Goal: Task Accomplishment & Management: Use online tool/utility

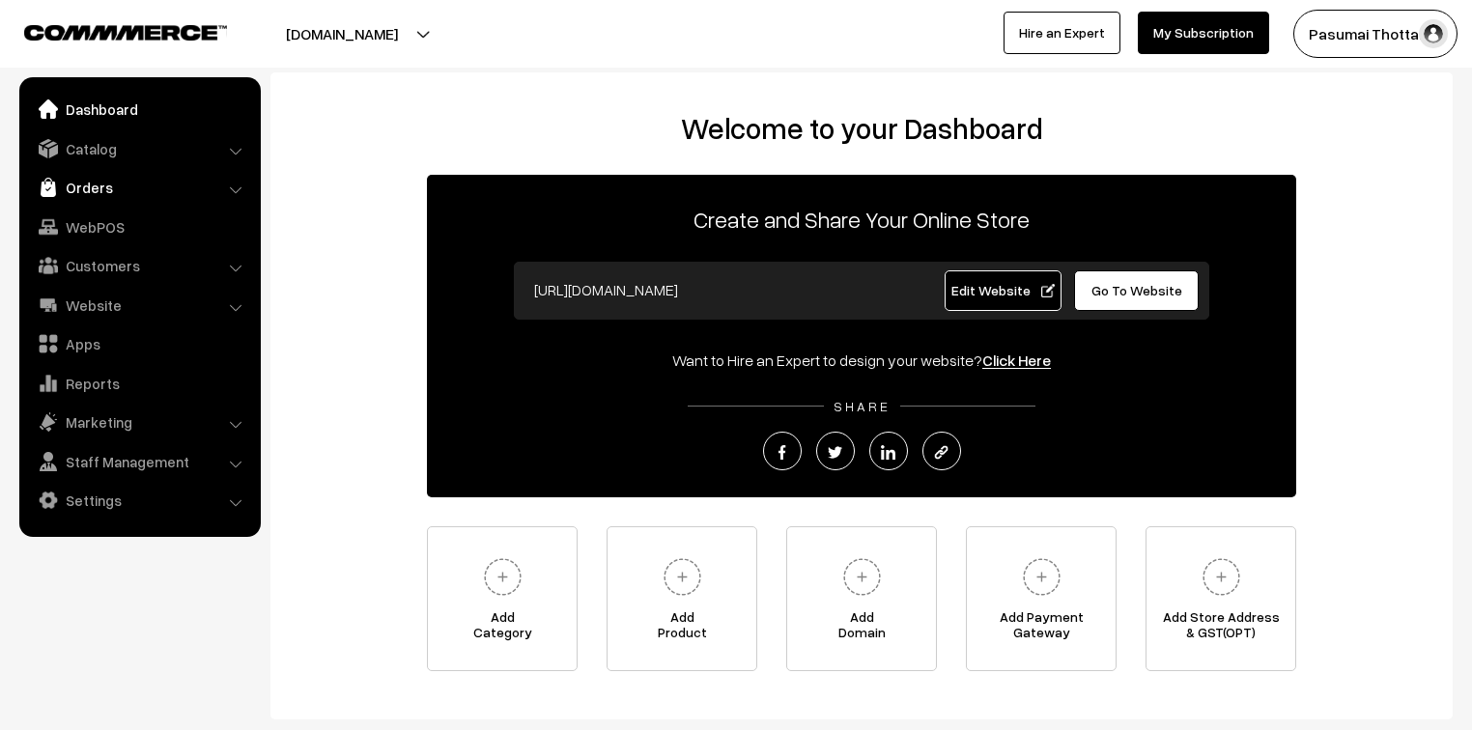
click at [90, 192] on link "Orders" at bounding box center [139, 187] width 230 height 35
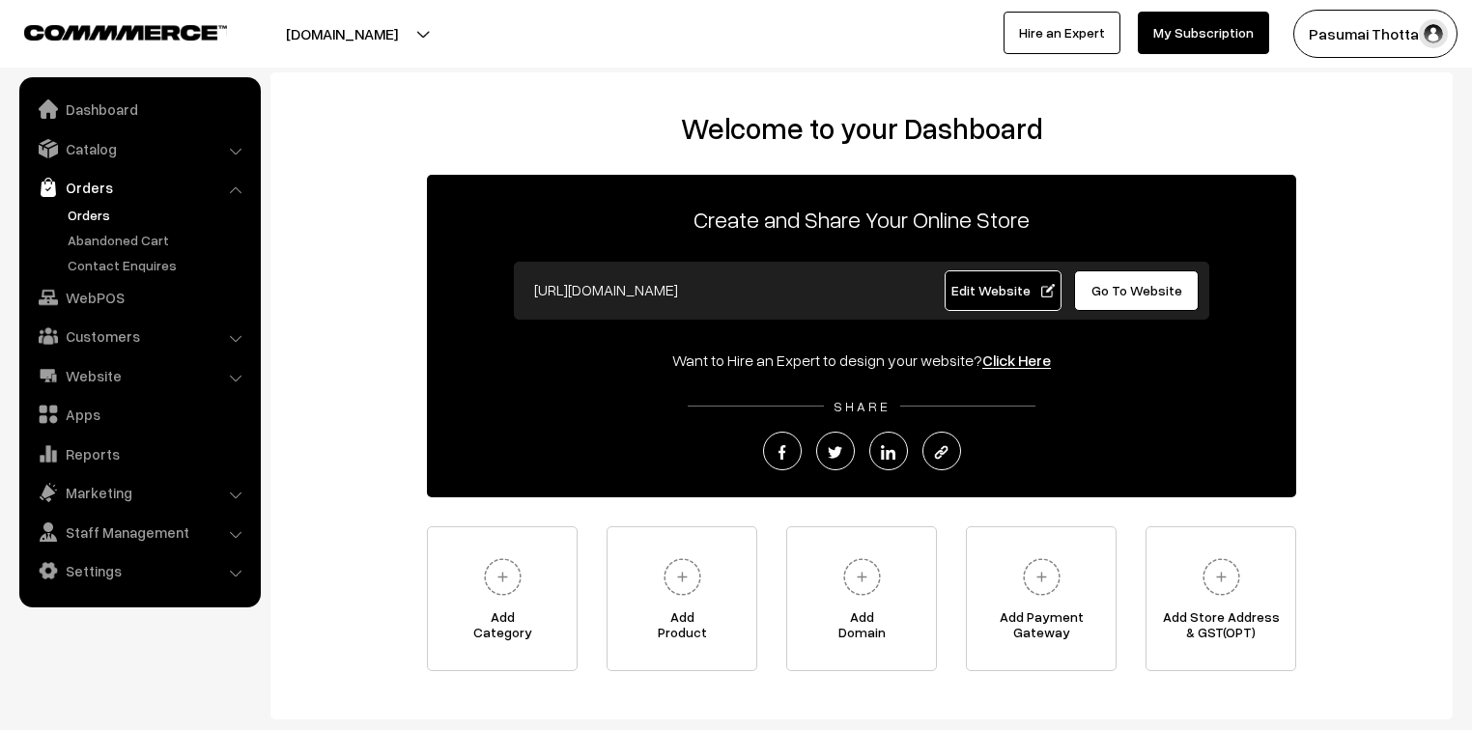
click at [93, 217] on link "Orders" at bounding box center [158, 215] width 191 height 20
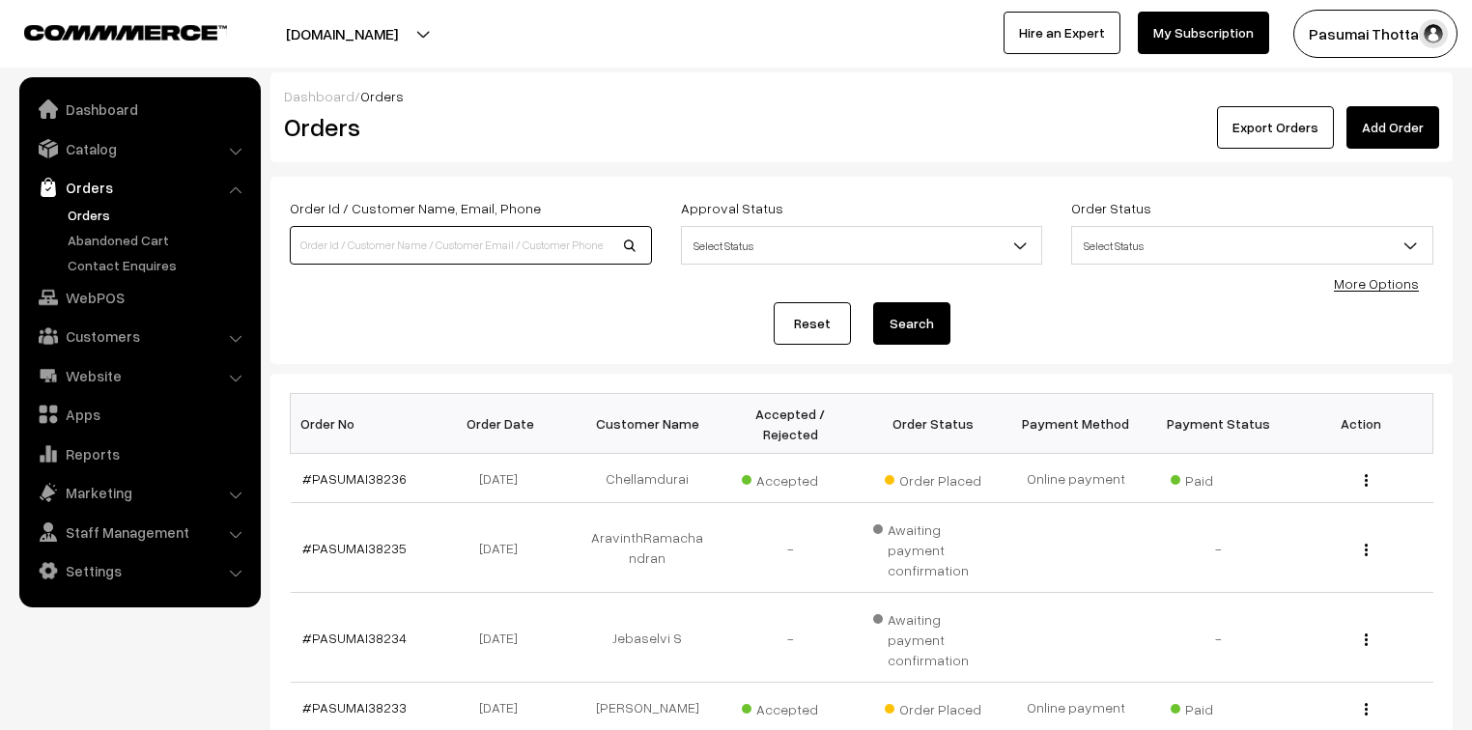
click at [346, 243] on input at bounding box center [471, 245] width 362 height 39
type input "9566693143"
click at [873, 302] on button "Search" at bounding box center [911, 323] width 77 height 42
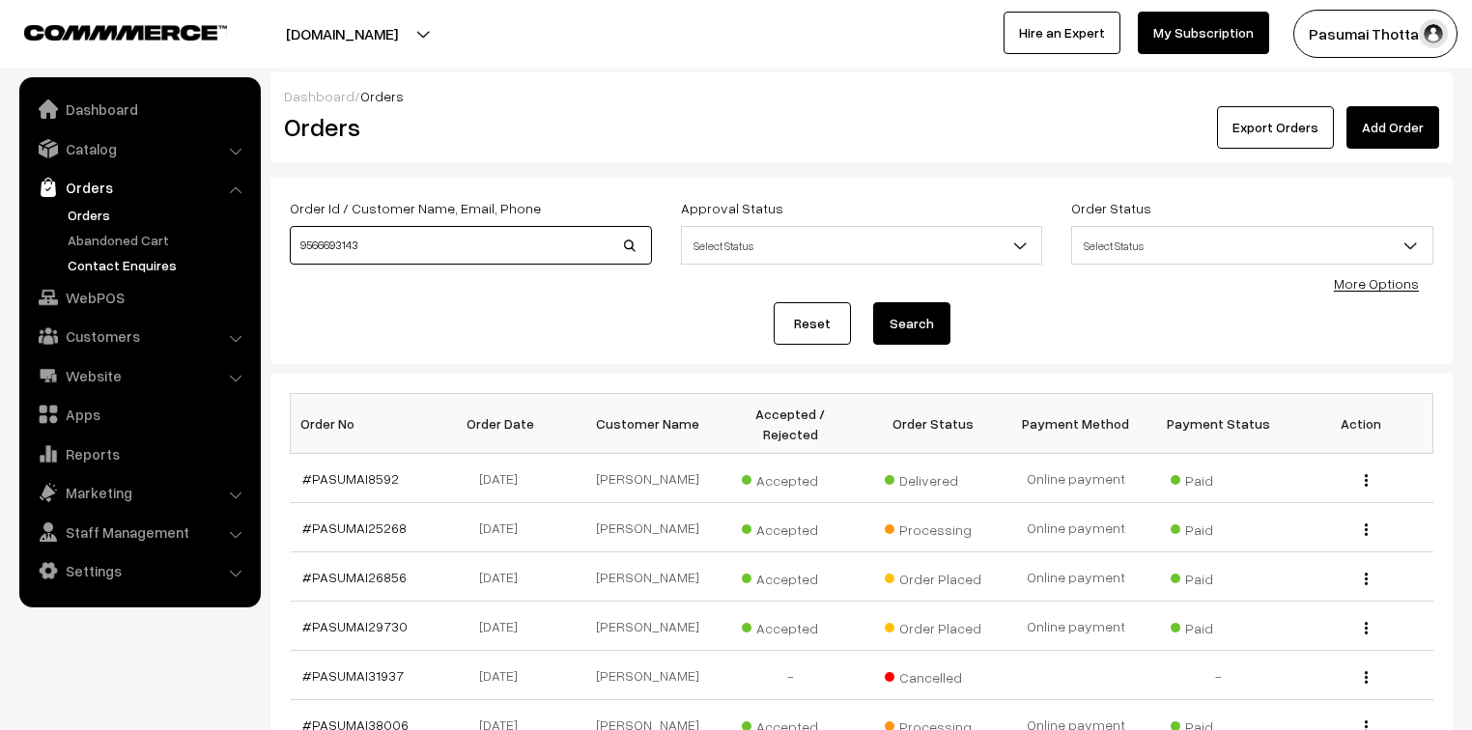
drag, startPoint x: 381, startPoint y: 250, endPoint x: 216, endPoint y: 261, distance: 165.5
click at [216, 261] on body "Thank you for showing interest. Our team will call you shortly. Close pasumaith…" at bounding box center [736, 594] width 1472 height 1189
type input "raju"
click at [873, 302] on button "Search" at bounding box center [911, 323] width 77 height 42
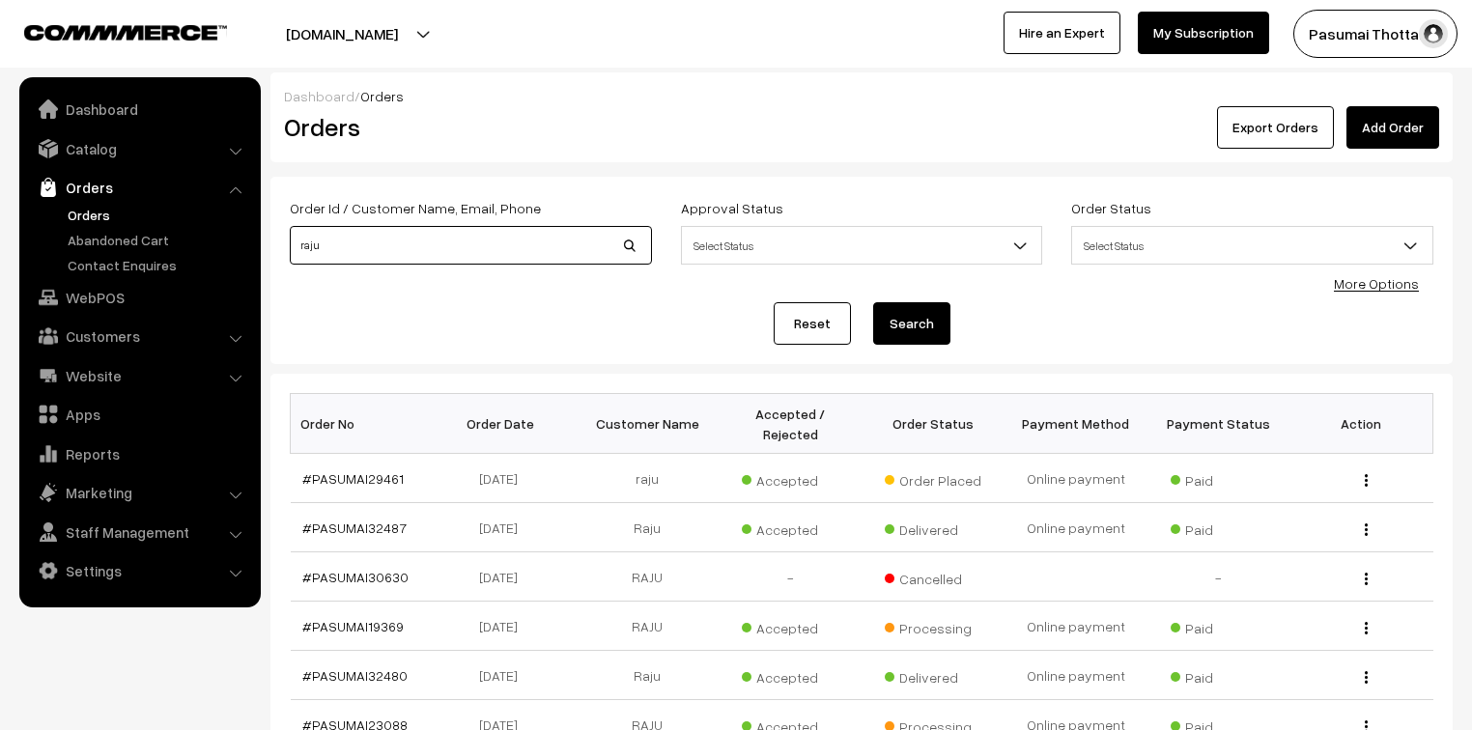
drag, startPoint x: 335, startPoint y: 250, endPoint x: 266, endPoint y: 256, distance: 69.8
click at [266, 256] on div "Dashboard / Orders Orders Export Orders Add Order Order Id / Customer Name, Ema…" at bounding box center [736, 567] width 1472 height 991
type input "j"
click at [86, 153] on link "Catalog" at bounding box center [139, 148] width 230 height 35
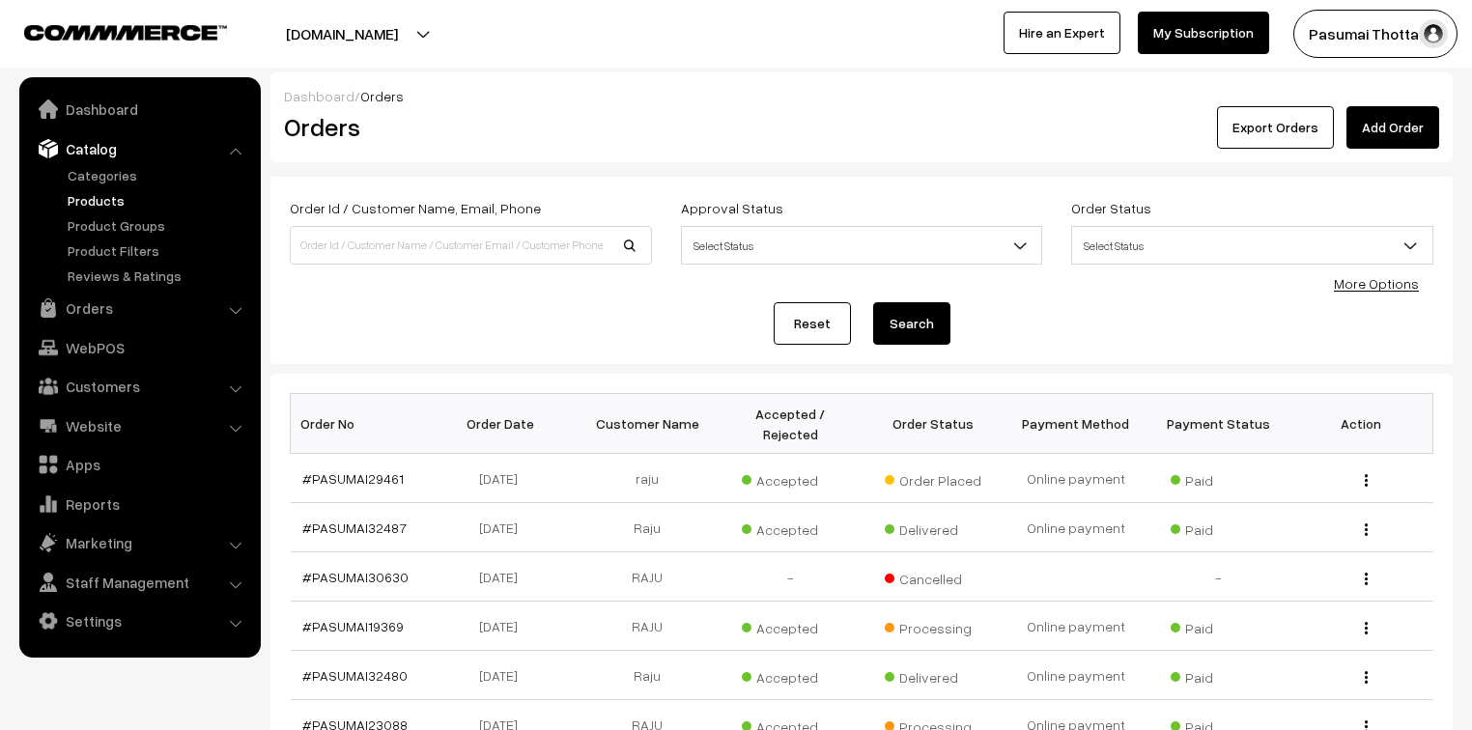
click at [94, 207] on link "Products" at bounding box center [158, 200] width 191 height 20
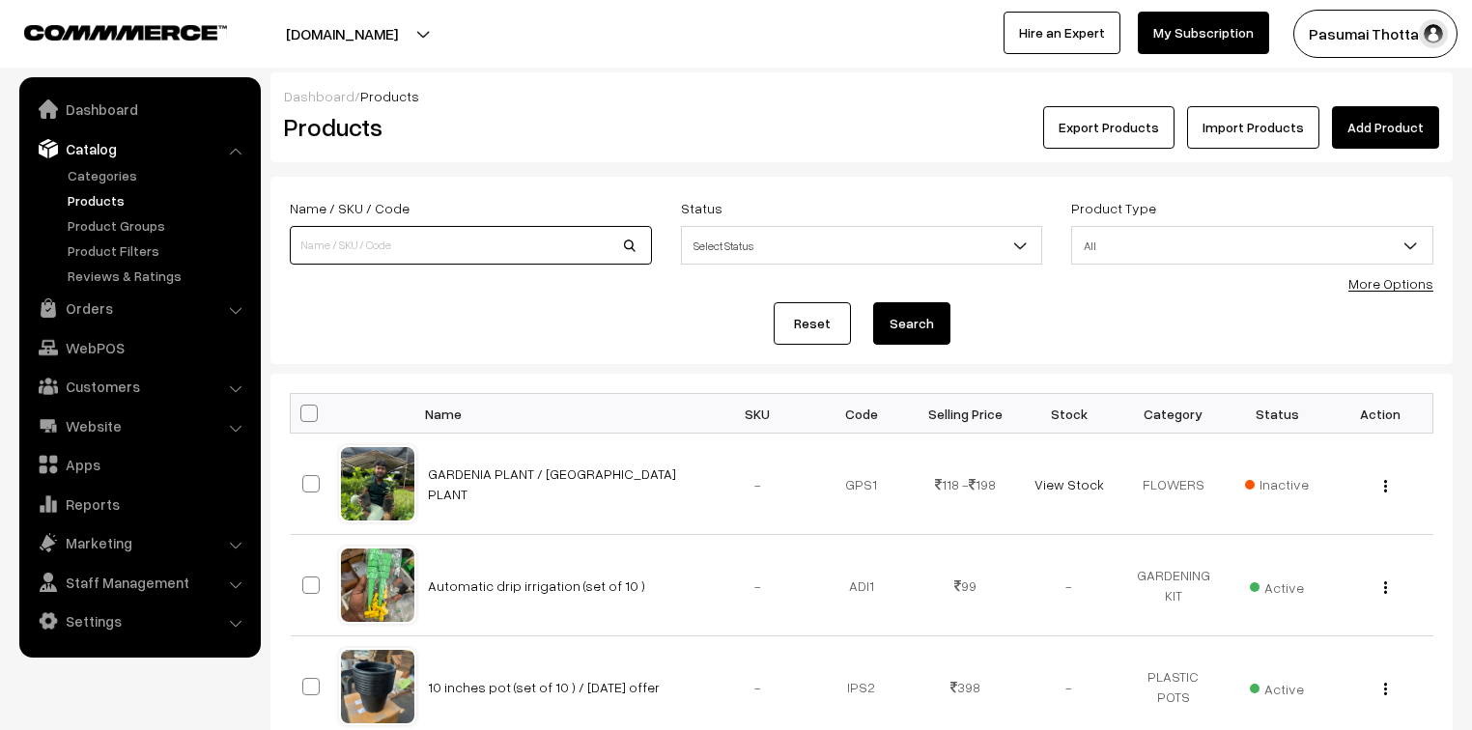
click at [367, 246] on input at bounding box center [471, 245] width 362 height 39
type input "aglonema pink"
click at [935, 328] on button "Search" at bounding box center [911, 323] width 77 height 42
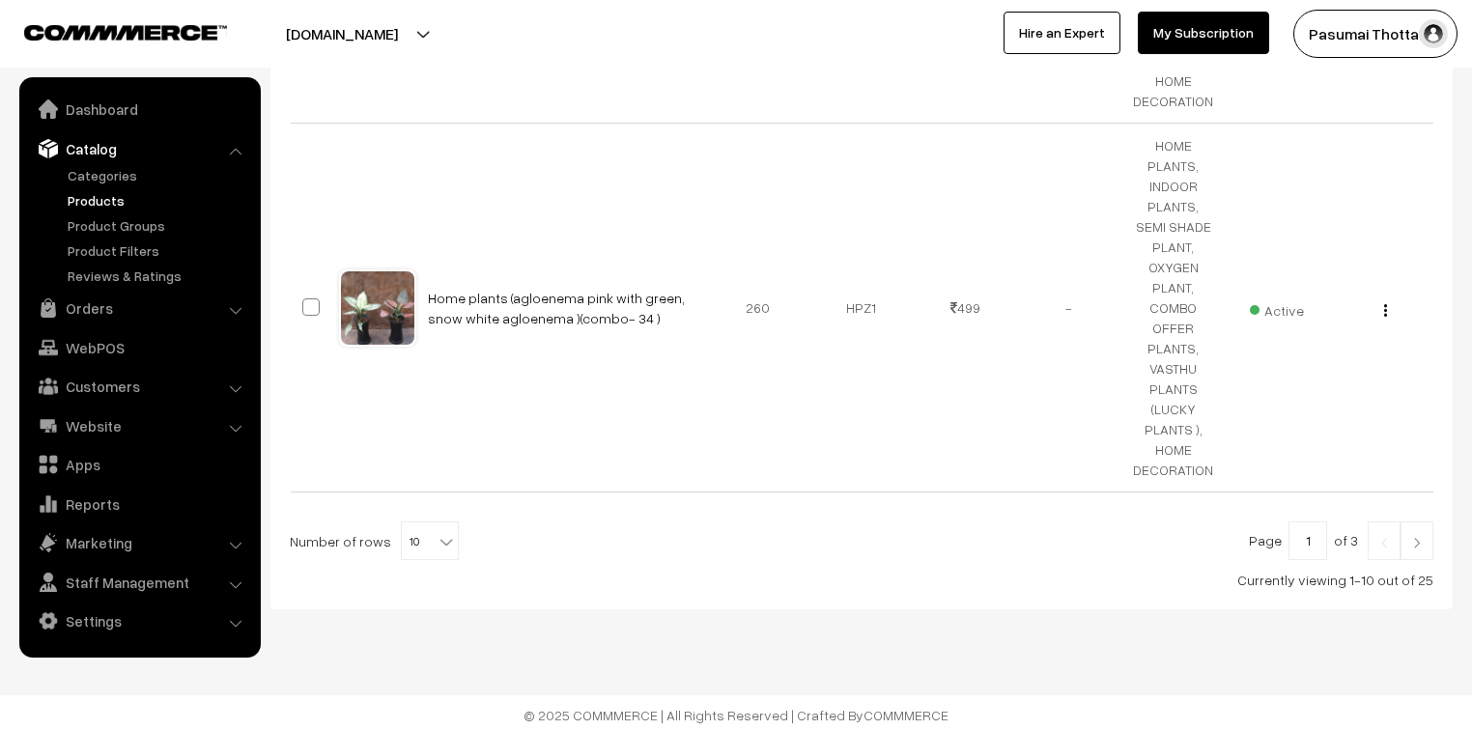
scroll to position [2562, 0]
click at [437, 541] on b at bounding box center [446, 539] width 19 height 19
select select "100"
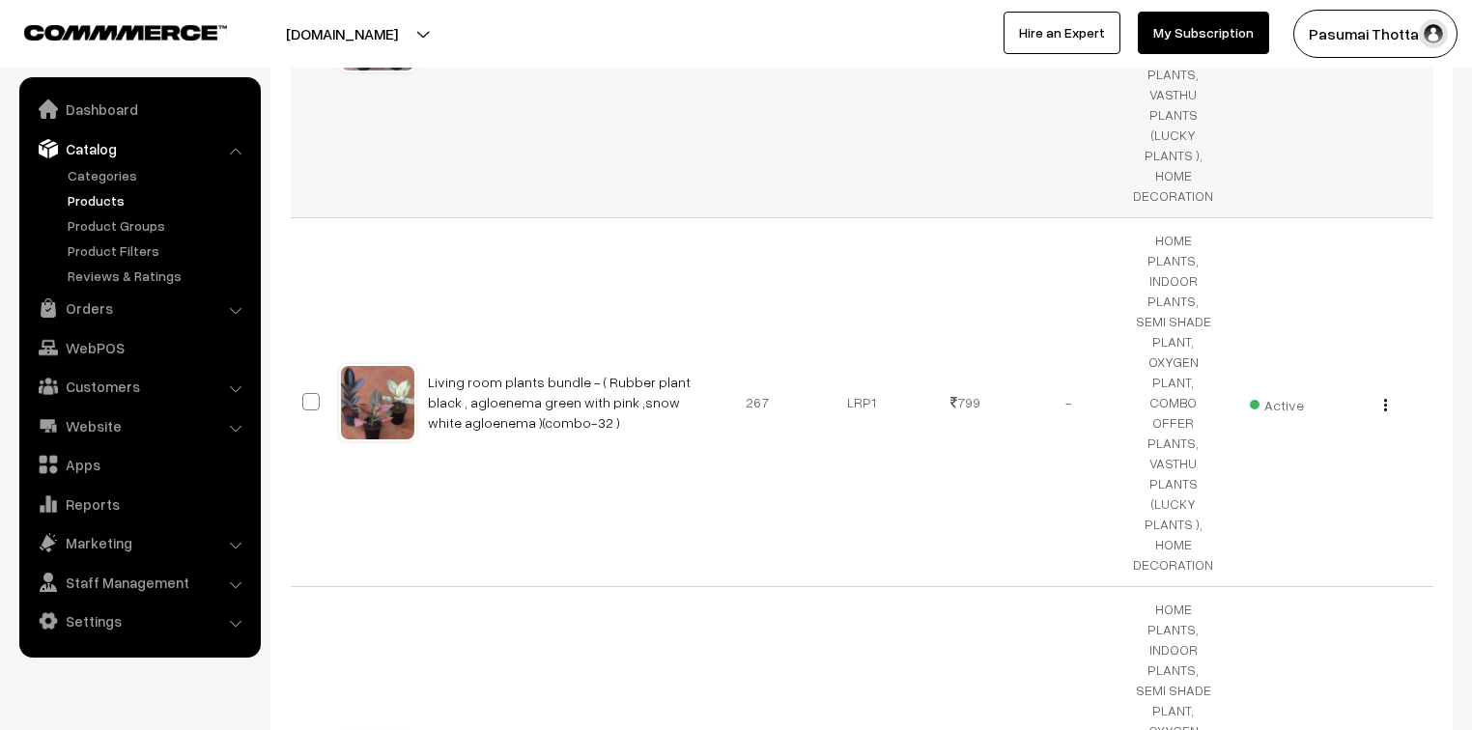
scroll to position [2694, 0]
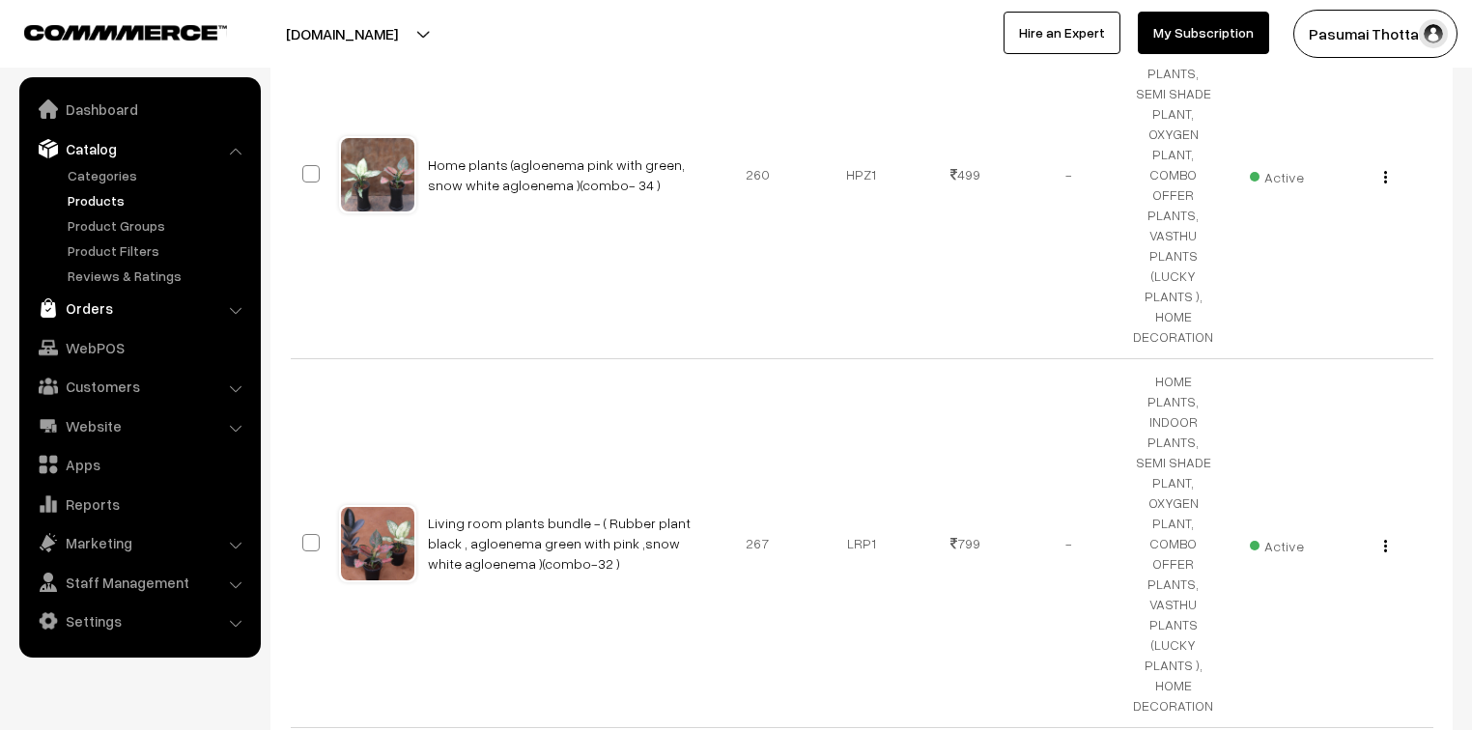
click at [99, 304] on link "Orders" at bounding box center [139, 308] width 230 height 35
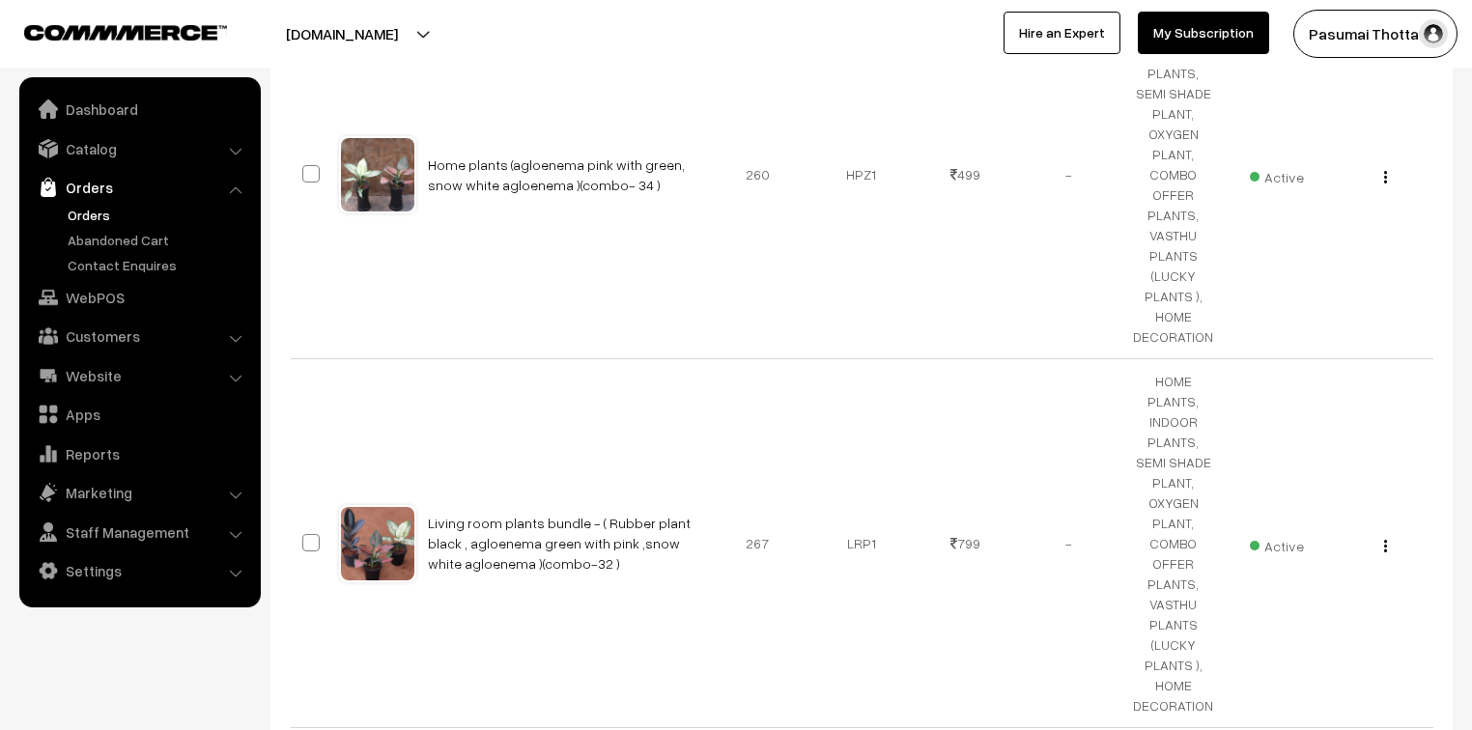
click at [92, 209] on link "Orders" at bounding box center [158, 215] width 191 height 20
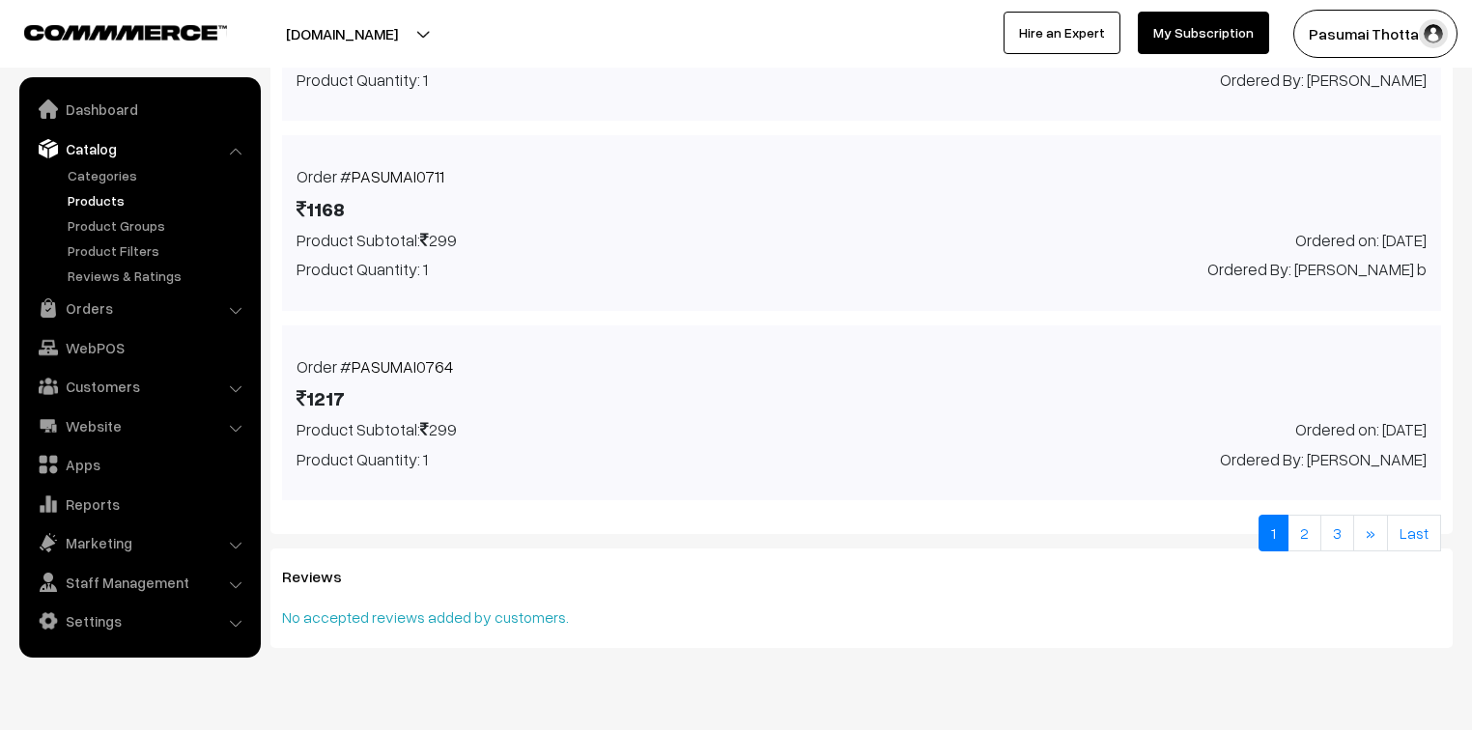
scroll to position [1746, 0]
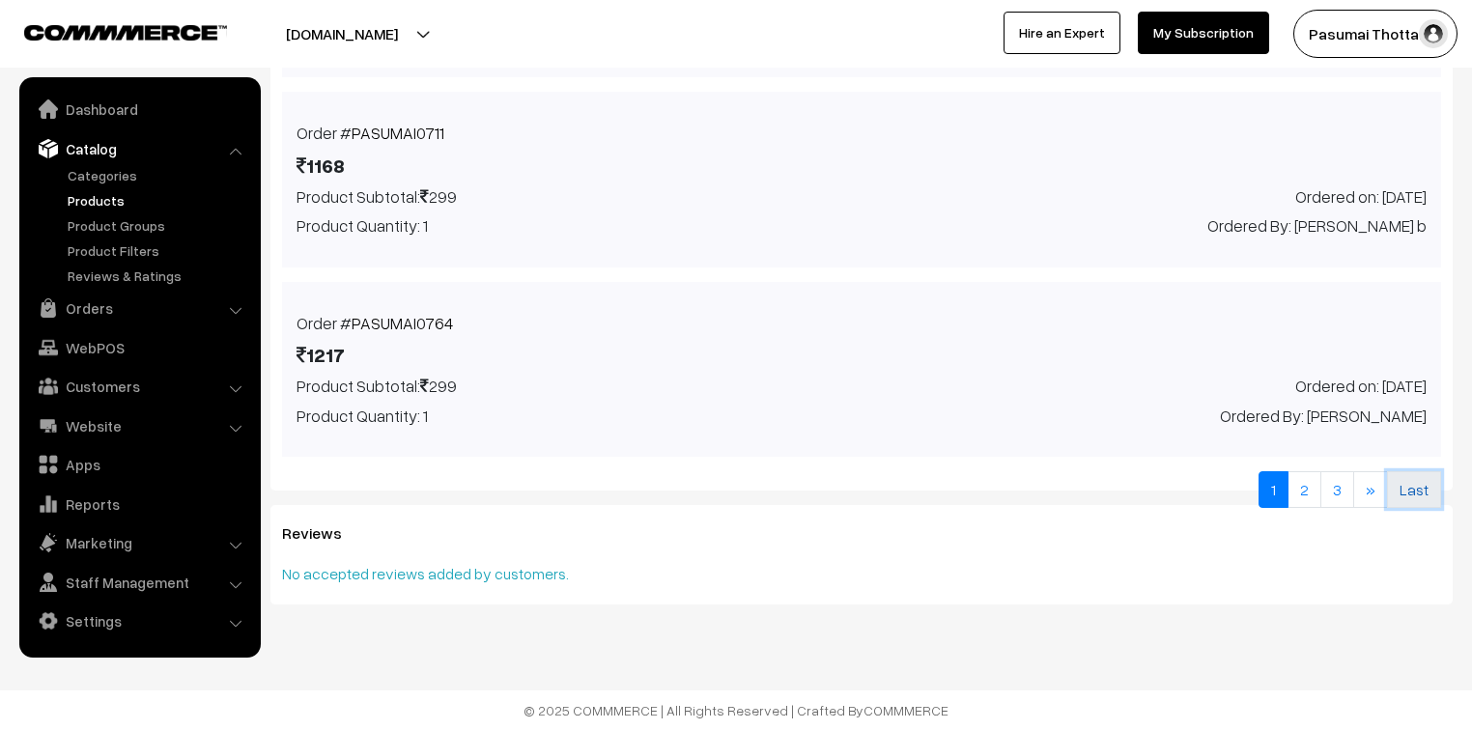
click at [1411, 473] on link "Last" at bounding box center [1414, 489] width 54 height 37
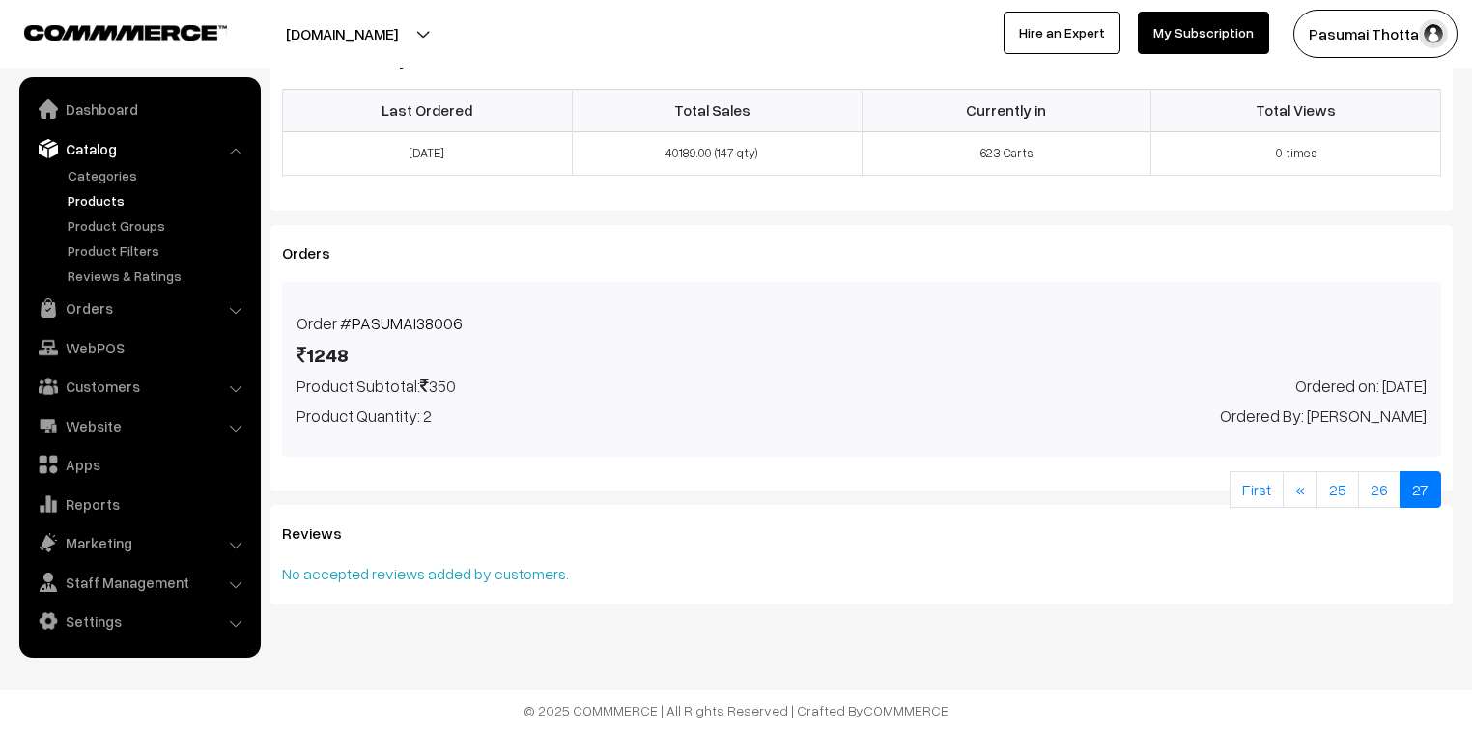
scroll to position [986, 0]
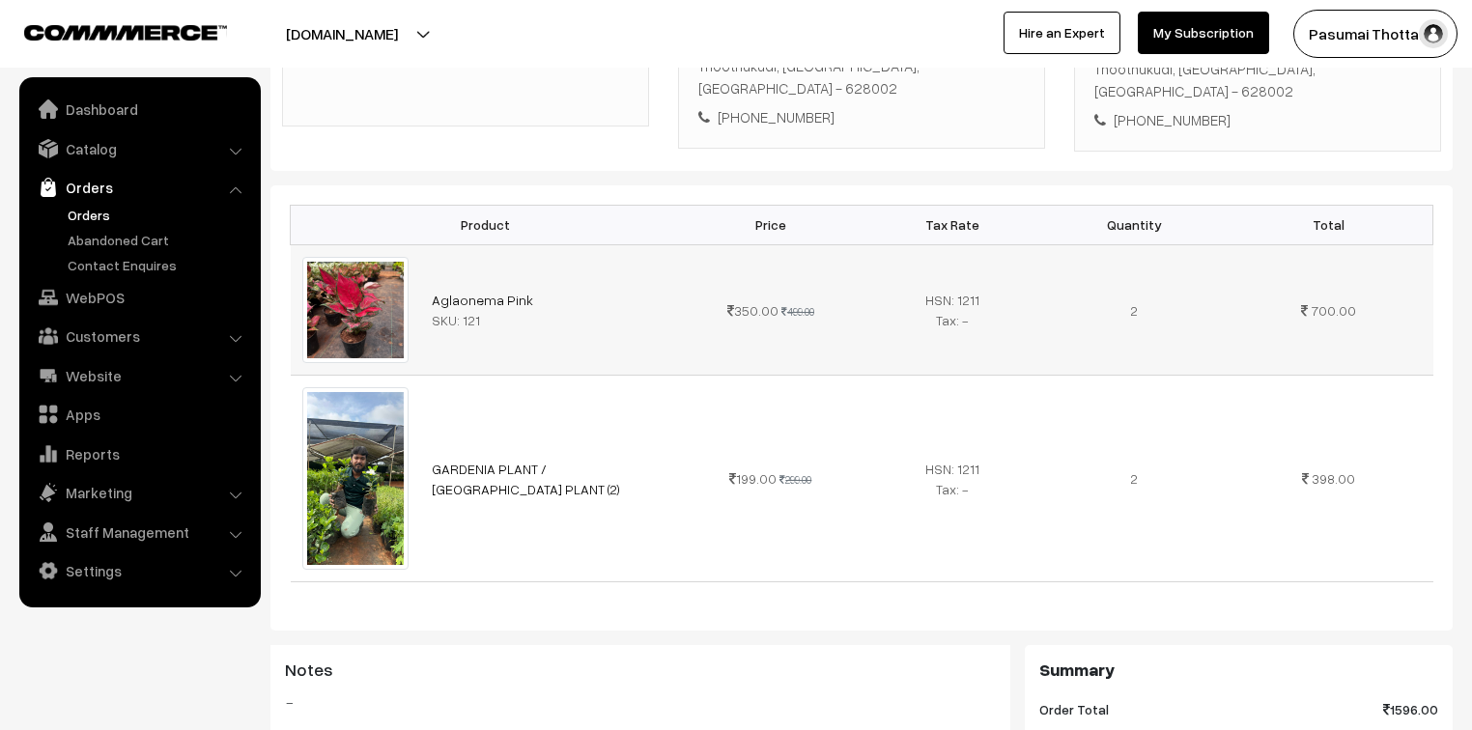
scroll to position [464, 0]
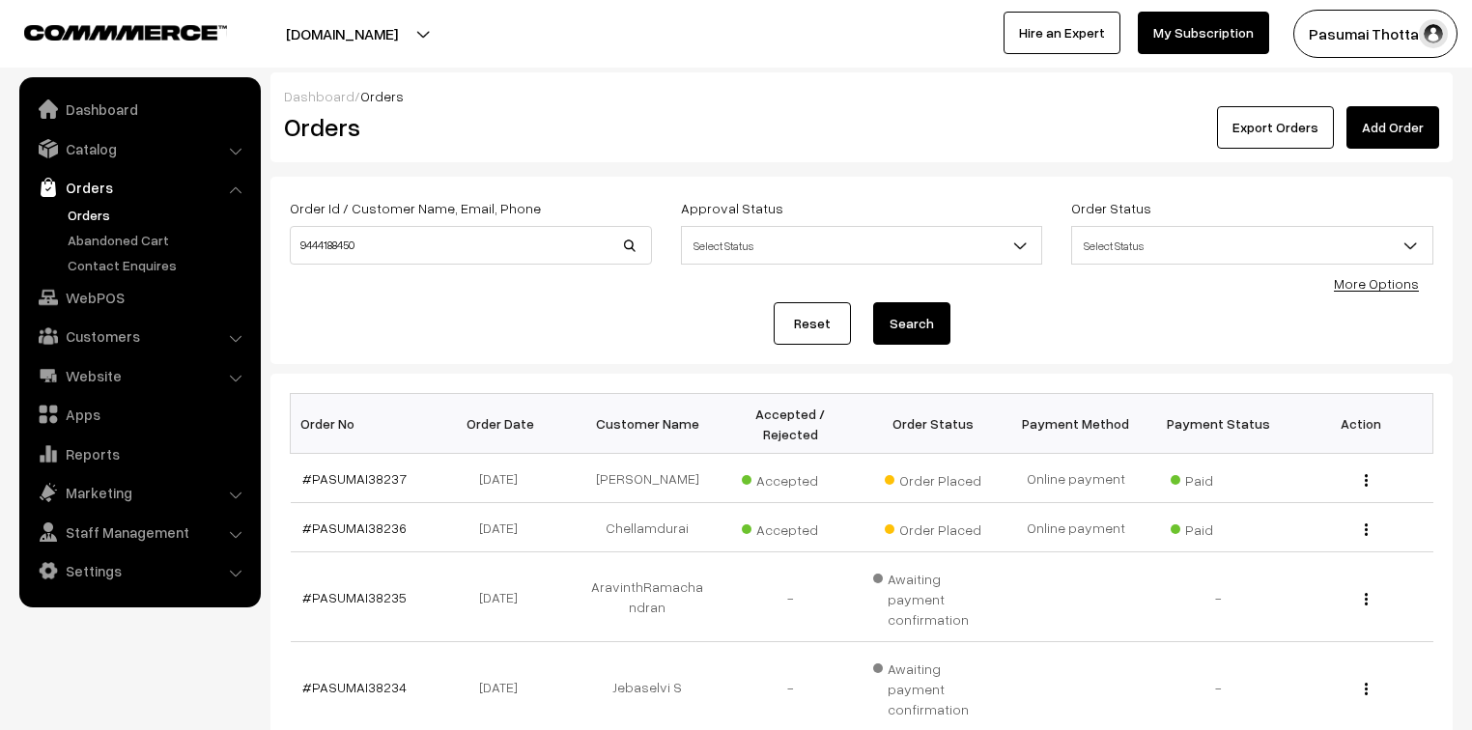
type input "9444188450"
click at [873, 302] on button "Search" at bounding box center [911, 323] width 77 height 42
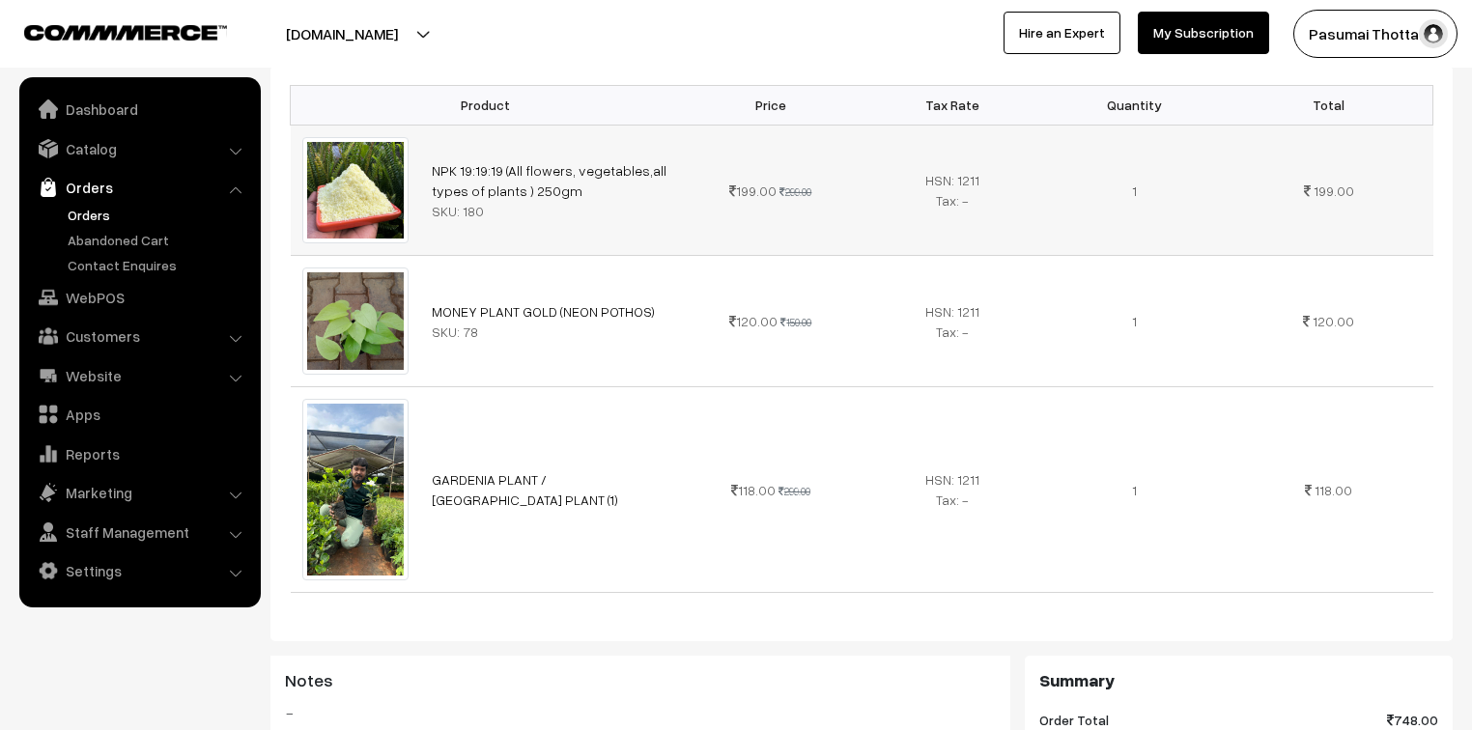
scroll to position [464, 0]
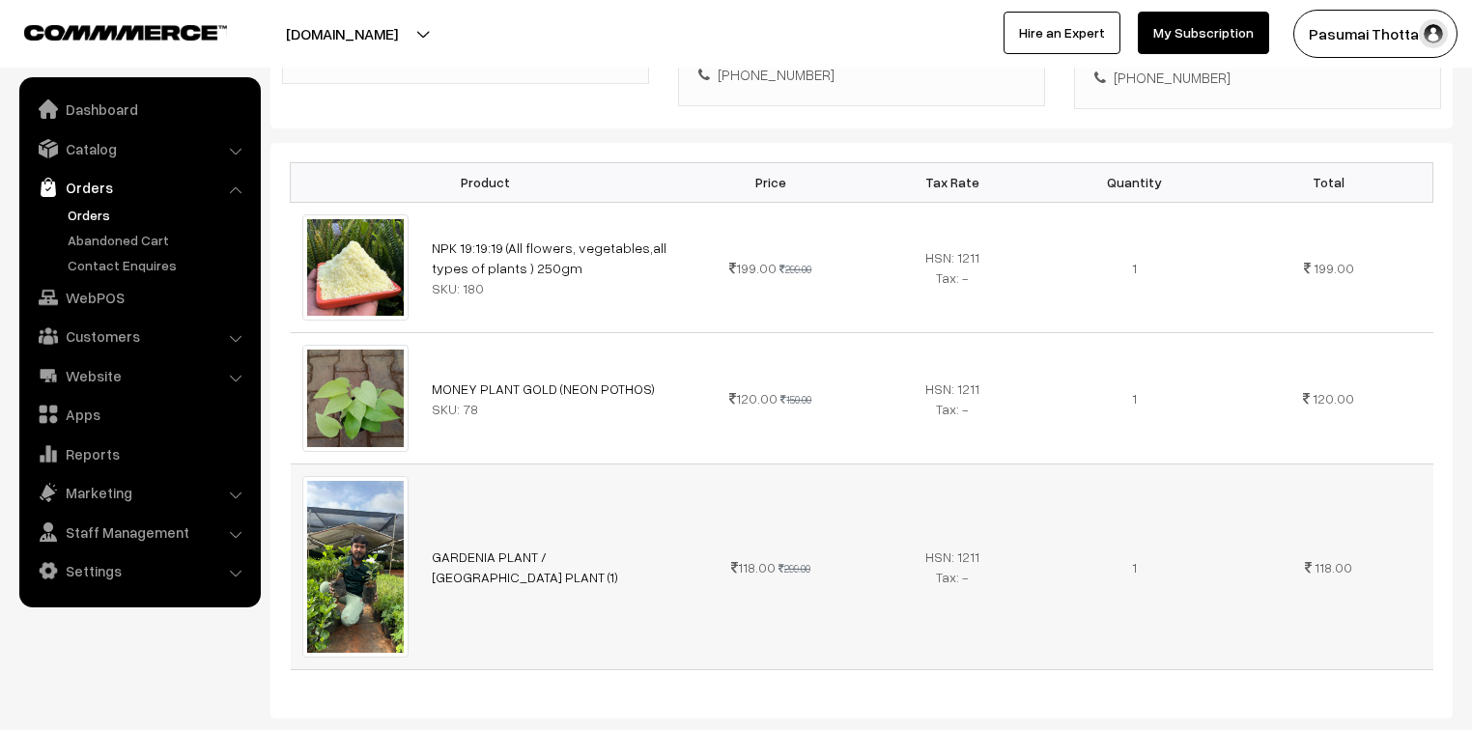
click at [689, 538] on td "118.00 299.00" at bounding box center [771, 567] width 182 height 207
click at [690, 544] on td "118.00 299.00" at bounding box center [771, 567] width 182 height 207
